Goal: Navigation & Orientation: Find specific page/section

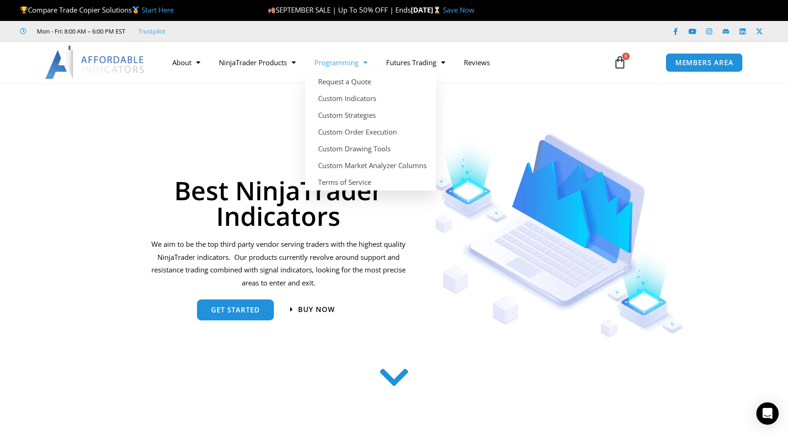
click at [351, 60] on link "Programming" at bounding box center [341, 62] width 72 height 21
